Goal: Use online tool/utility: Utilize a website feature to perform a specific function

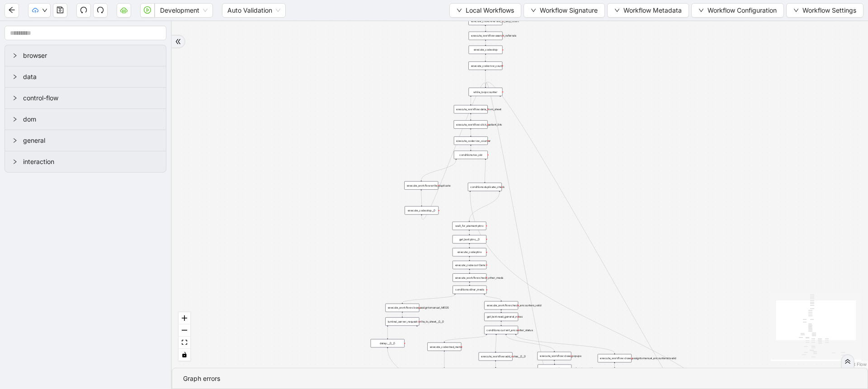
drag, startPoint x: 344, startPoint y: 23, endPoint x: 305, endPoint y: 202, distance: 183.2
click at [305, 202] on div "trigger execute_workflow:check_exceptions execute_workflow:encounters execute_w…" at bounding box center [520, 194] width 696 height 347
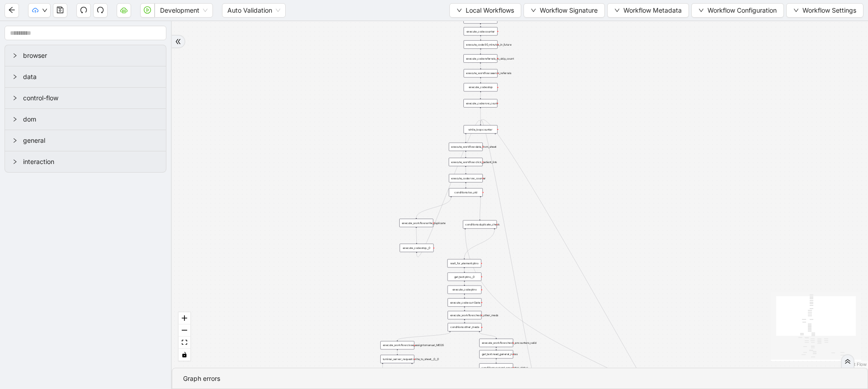
drag, startPoint x: 396, startPoint y: 100, endPoint x: 355, endPoint y: 183, distance: 92.4
click at [355, 183] on div "trigger execute_workflow:check_exceptions execute_workflow:encounters execute_w…" at bounding box center [520, 194] width 696 height 347
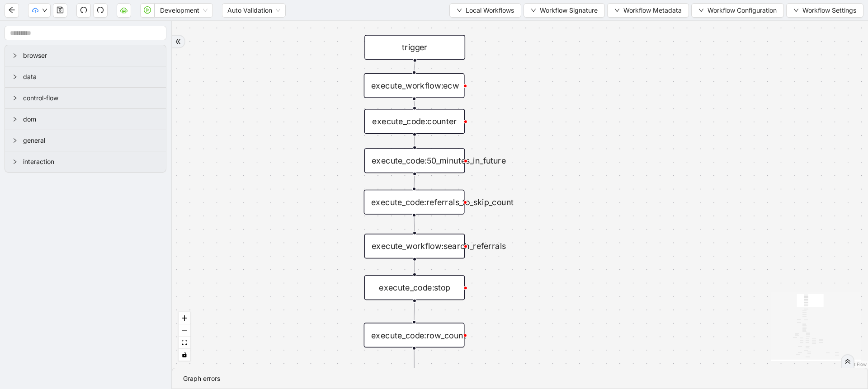
click at [454, 2] on div "Development Auto Validation Local Workflows Workflow Signature Workflow Metadat…" at bounding box center [434, 10] width 868 height 20
click at [454, 7] on button "Local Workflows" at bounding box center [485, 10] width 72 height 14
click at [457, 21] on li "Select" at bounding box center [481, 28] width 70 height 14
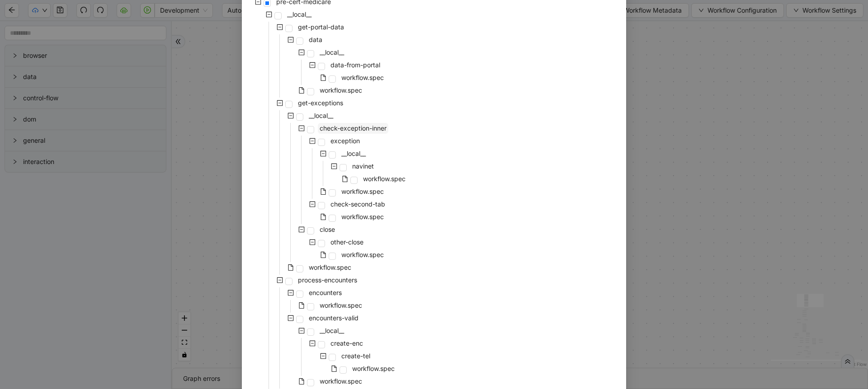
scroll to position [75, 0]
click at [685, 206] on div "Select Local Workflow pre-cert-medicare __local__ get-portal-data data __local_…" at bounding box center [434, 194] width 868 height 389
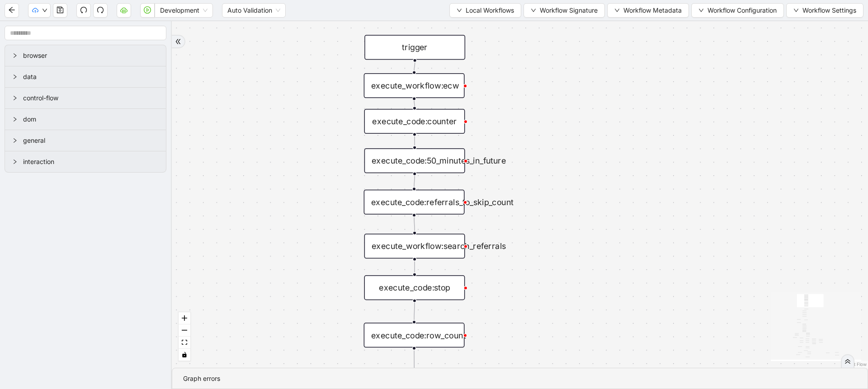
click at [417, 241] on div "execute_workflow:search_referrals" at bounding box center [414, 246] width 101 height 25
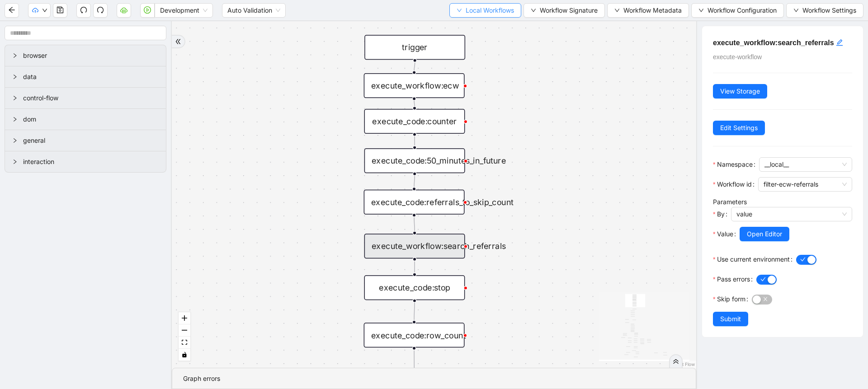
click at [490, 13] on span "Local Workflows" at bounding box center [490, 10] width 48 height 10
click at [473, 29] on span "Select" at bounding box center [481, 28] width 59 height 10
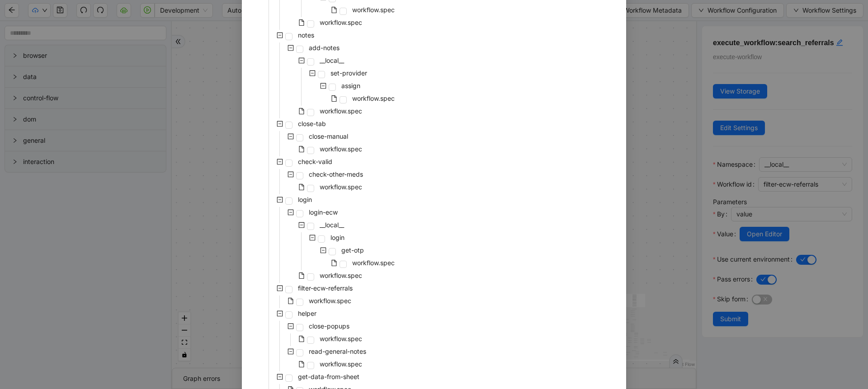
scroll to position [442, 0]
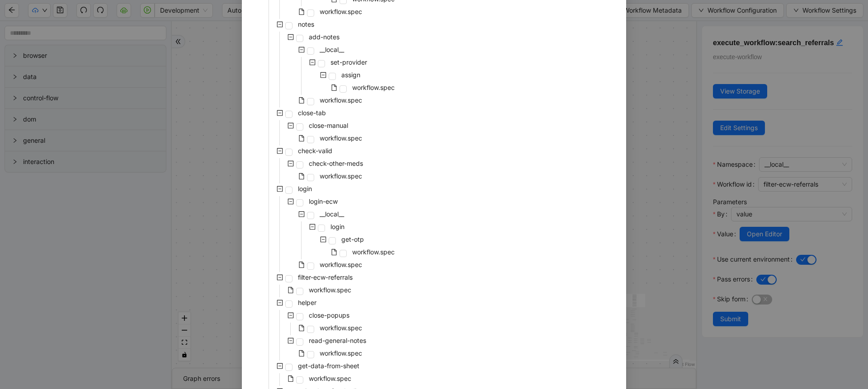
click at [340, 284] on div "filter-ecw-referrals" at bounding box center [304, 278] width 102 height 13
click at [335, 292] on span "workflow.spec" at bounding box center [330, 290] width 42 height 8
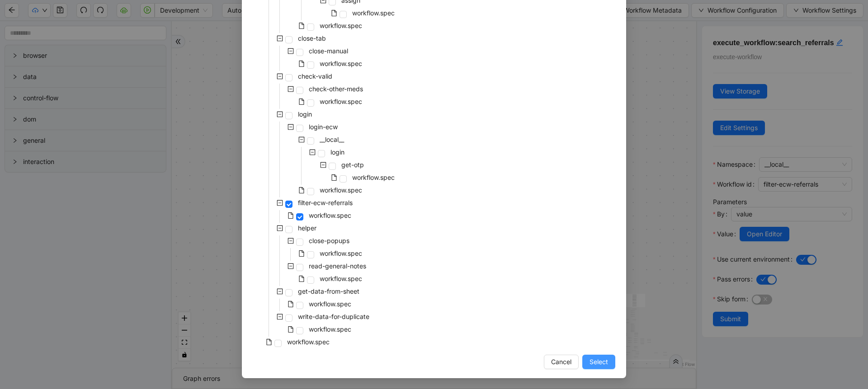
click at [597, 361] on span "Select" at bounding box center [599, 362] width 19 height 10
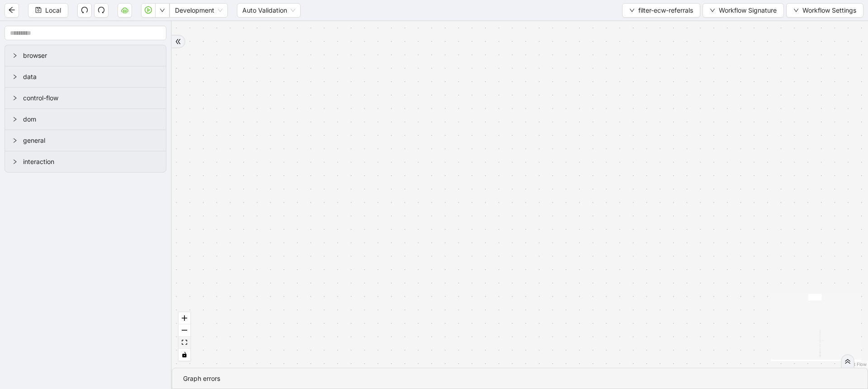
click at [188, 338] on button "fit view" at bounding box center [185, 343] width 12 height 12
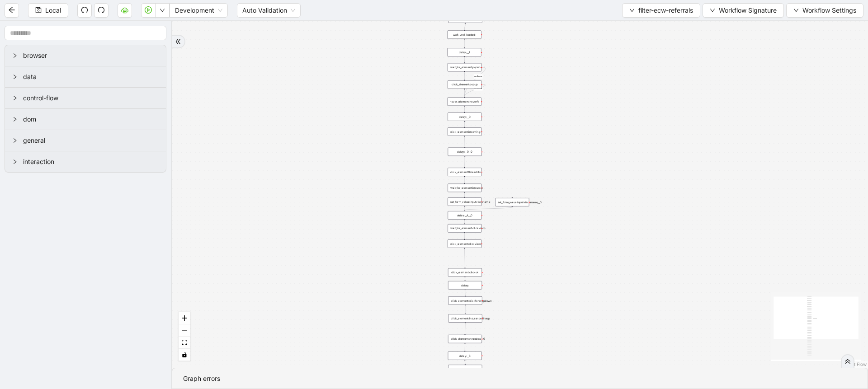
drag, startPoint x: 411, startPoint y: 73, endPoint x: 354, endPoint y: 201, distance: 140.8
click at [354, 201] on div "onError onError trigger wait_until_loaded: click_element:popup click_element:th…" at bounding box center [520, 194] width 696 height 347
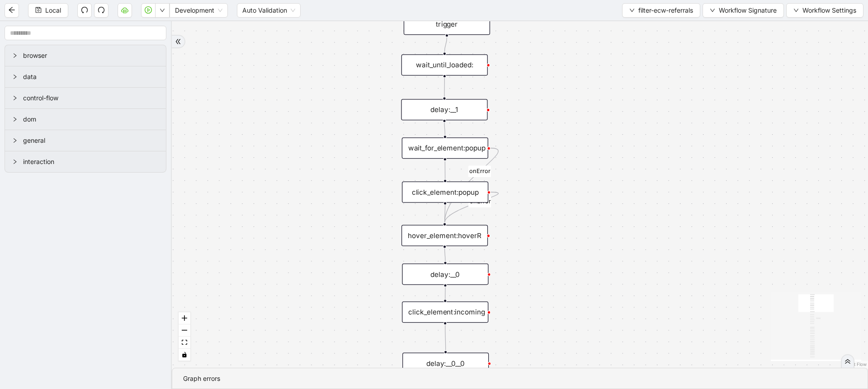
drag, startPoint x: 613, startPoint y: 278, endPoint x: 621, endPoint y: 148, distance: 129.5
click at [621, 148] on div "onError onError trigger wait_until_loaded: click_element:popup click_element:th…" at bounding box center [520, 194] width 696 height 347
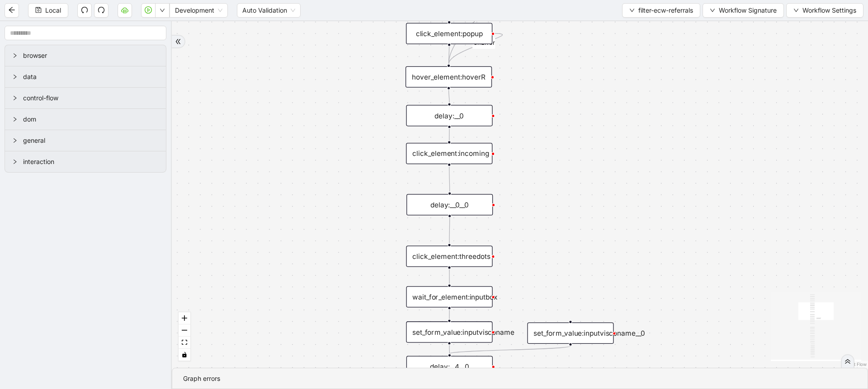
drag, startPoint x: 586, startPoint y: 209, endPoint x: 584, endPoint y: 137, distance: 71.9
click at [584, 137] on div "onError onError trigger wait_until_loaded: click_element:popup click_element:th…" at bounding box center [520, 194] width 696 height 347
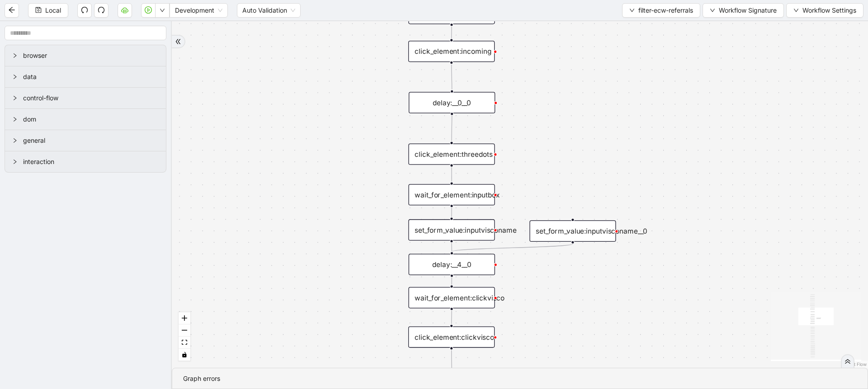
drag, startPoint x: 565, startPoint y: 258, endPoint x: 574, endPoint y: 139, distance: 119.7
click at [574, 139] on div "onError onError trigger wait_until_loaded: click_element:popup click_element:th…" at bounding box center [520, 194] width 696 height 347
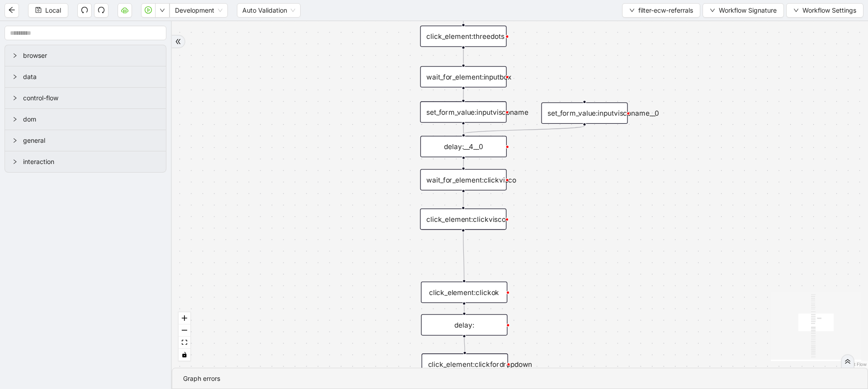
drag, startPoint x: 556, startPoint y: 280, endPoint x: 573, endPoint y: 124, distance: 157.4
click at [573, 124] on div "onError onError trigger wait_until_loaded: click_element:popup click_element:th…" at bounding box center [520, 194] width 696 height 347
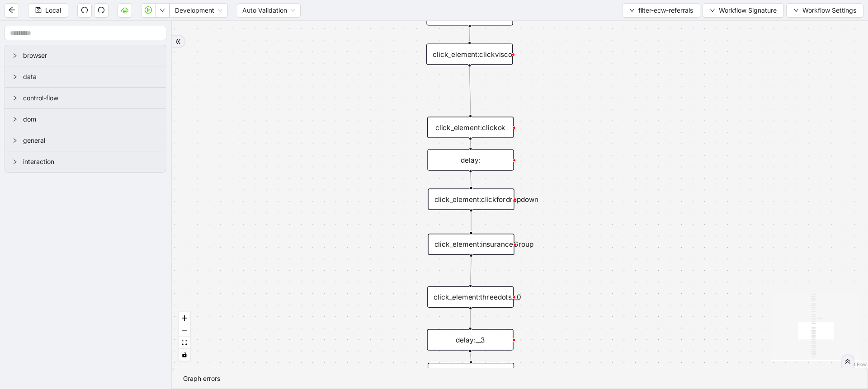
drag, startPoint x: 566, startPoint y: 320, endPoint x: 567, endPoint y: 174, distance: 146.0
click at [567, 174] on div "onError onError trigger wait_until_loaded: click_element:popup click_element:th…" at bounding box center [520, 194] width 696 height 347
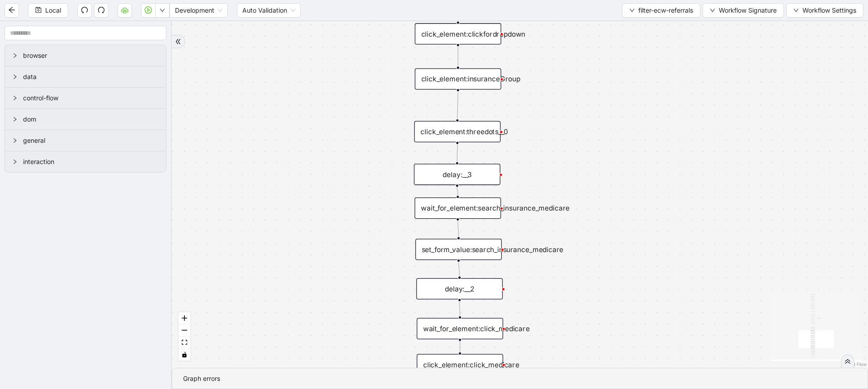
drag, startPoint x: 563, startPoint y: 276, endPoint x: 548, endPoint y: 139, distance: 137.8
click at [548, 139] on div "onError onError trigger wait_until_loaded: click_element:popup click_element:th…" at bounding box center [520, 194] width 696 height 347
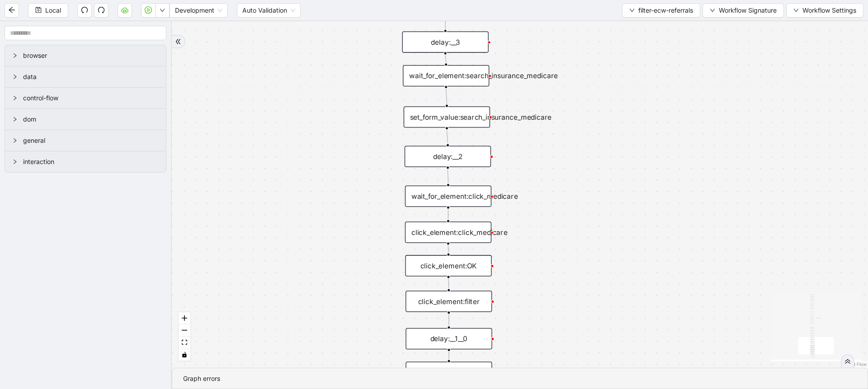
drag, startPoint x: 539, startPoint y: 347, endPoint x: 523, endPoint y: 222, distance: 125.8
click at [523, 222] on div "onError onError trigger wait_until_loaded: click_element:popup click_element:th…" at bounding box center [520, 194] width 696 height 347
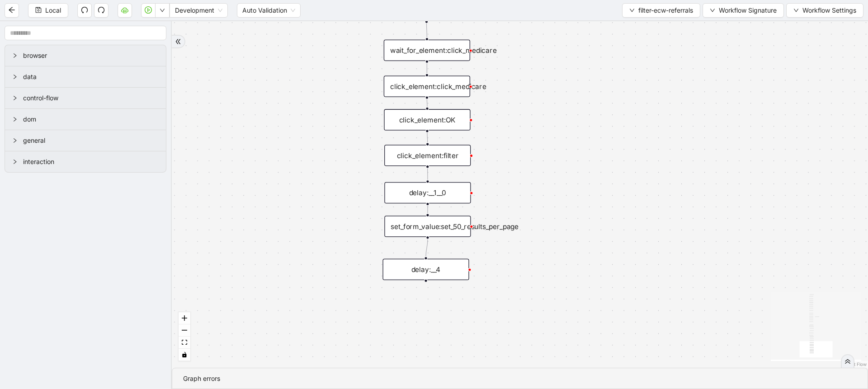
drag, startPoint x: 546, startPoint y: 308, endPoint x: 524, endPoint y: 163, distance: 147.1
click at [524, 163] on div "onError onError trigger wait_until_loaded: click_element:popup click_element:th…" at bounding box center [520, 194] width 696 height 347
drag, startPoint x: 524, startPoint y: 163, endPoint x: 510, endPoint y: 366, distance: 203.5
click at [510, 366] on div "onError onError trigger wait_until_loaded: click_element:popup click_element:th…" at bounding box center [520, 194] width 696 height 347
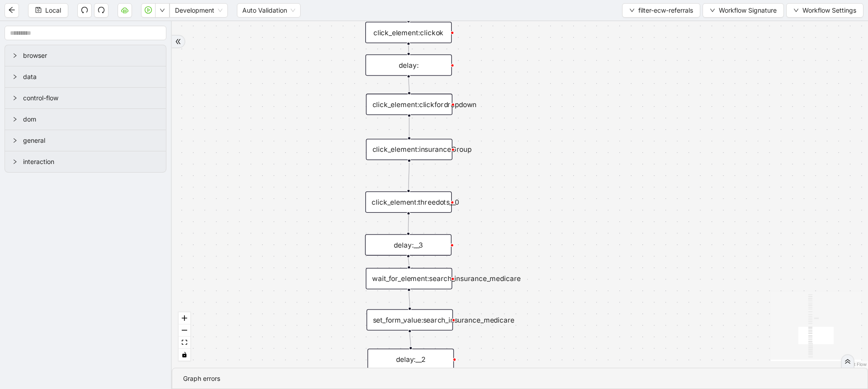
drag, startPoint x: 554, startPoint y: 127, endPoint x: 573, endPoint y: 303, distance: 177.4
click at [573, 303] on div "onError onError trigger wait_until_loaded: click_element:popup click_element:th…" at bounding box center [520, 194] width 696 height 347
